Goal: Find specific page/section: Find specific page/section

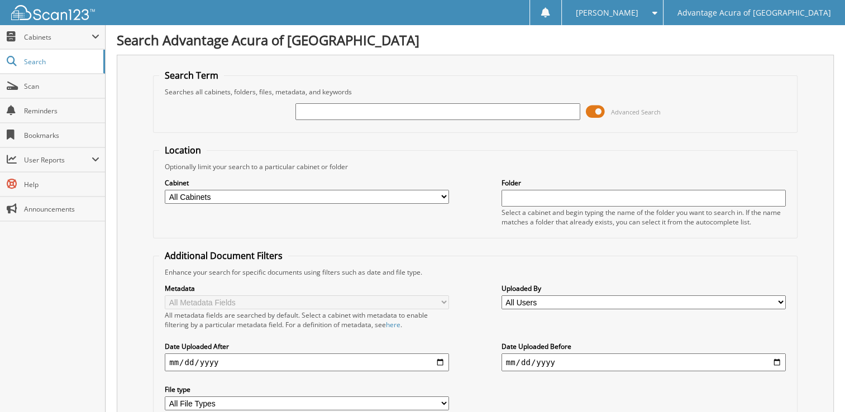
click at [377, 112] on input "text" at bounding box center [438, 111] width 284 height 17
type input "36750"
click at [601, 110] on span at bounding box center [595, 111] width 19 height 17
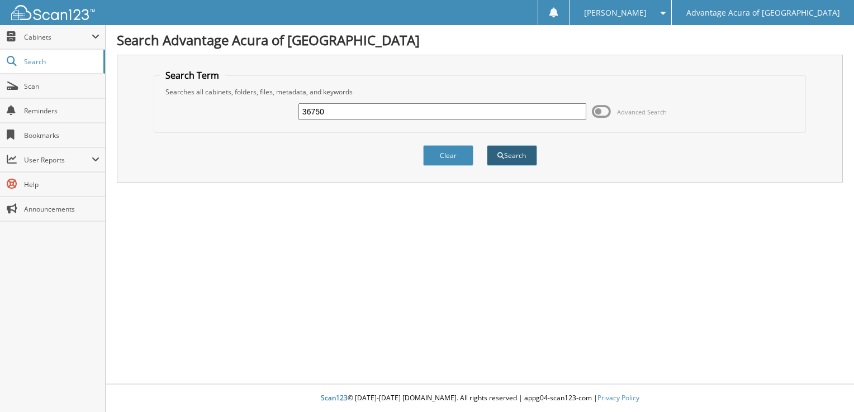
click at [525, 155] on button "Search" at bounding box center [512, 155] width 50 height 21
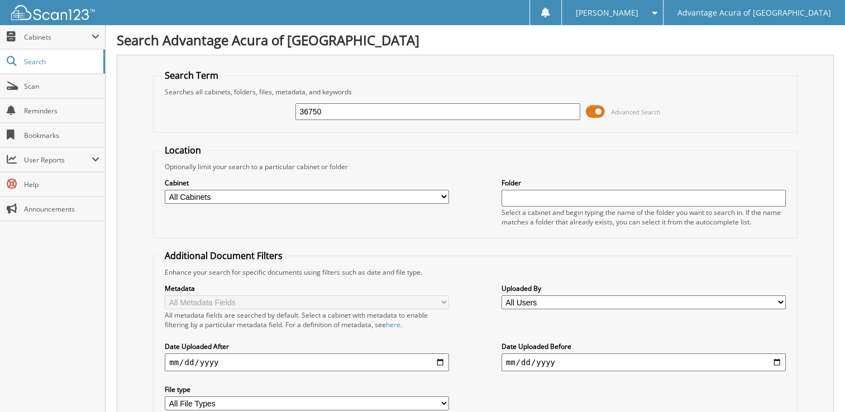
click at [597, 111] on span at bounding box center [595, 111] width 19 height 17
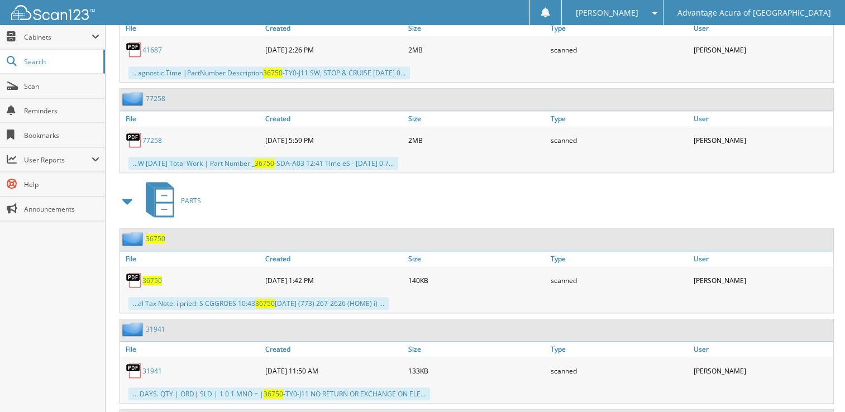
scroll to position [1118, 0]
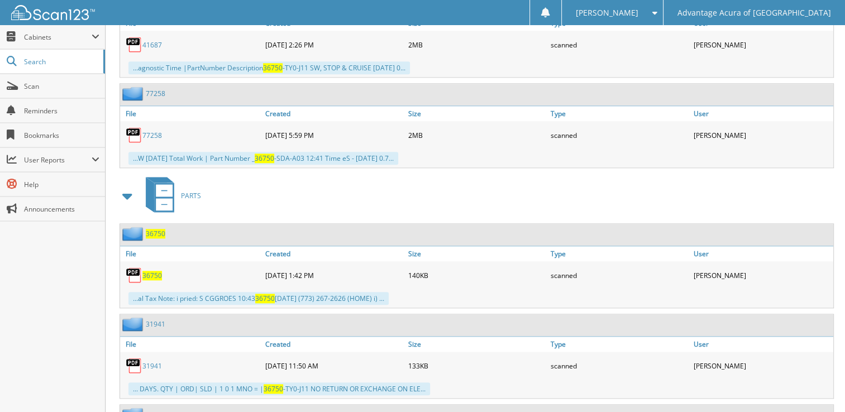
click at [152, 271] on span "36750" at bounding box center [152, 275] width 20 height 9
